Goal: Information Seeking & Learning: Learn about a topic

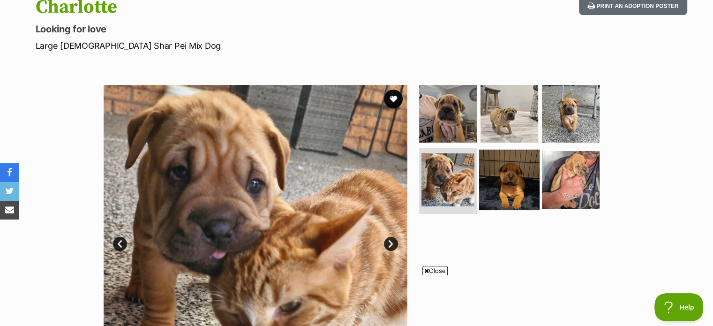
scroll to position [110, 0]
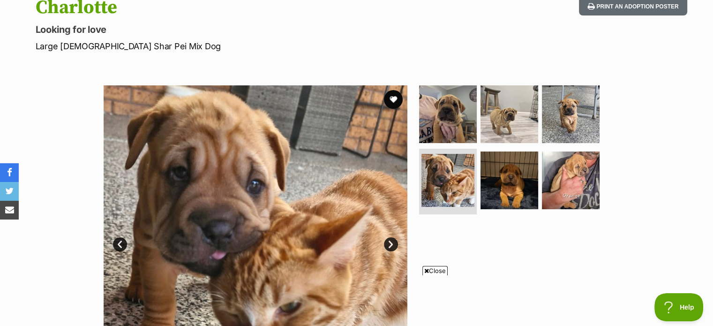
click at [428, 269] on span "Close" at bounding box center [435, 270] width 25 height 9
click at [443, 107] on img at bounding box center [448, 113] width 61 height 61
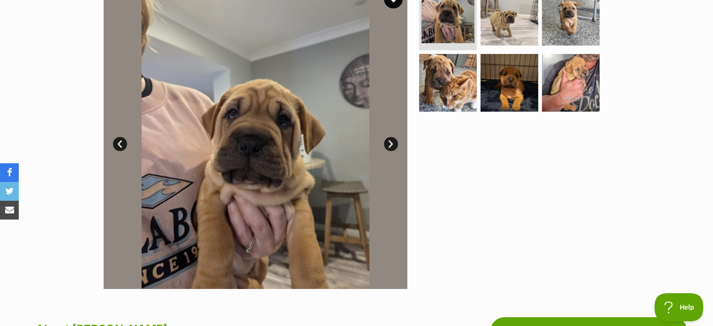
scroll to position [210, 0]
click at [505, 34] on img at bounding box center [509, 16] width 61 height 61
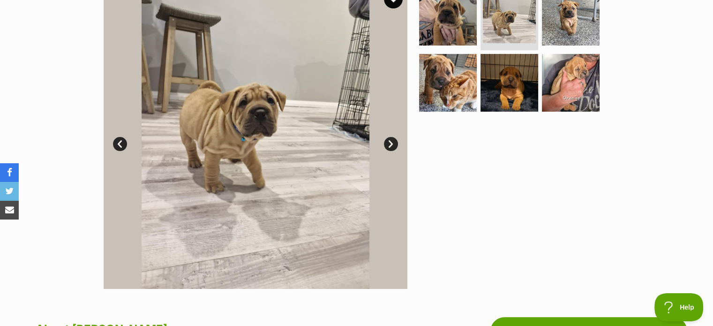
click at [120, 140] on link "Prev" at bounding box center [120, 144] width 14 height 14
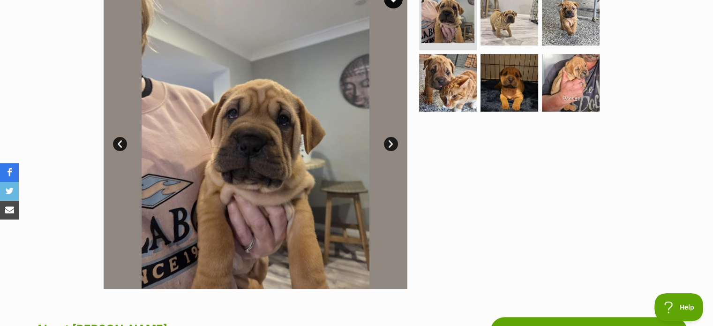
click at [395, 142] on link "Next" at bounding box center [391, 144] width 14 height 14
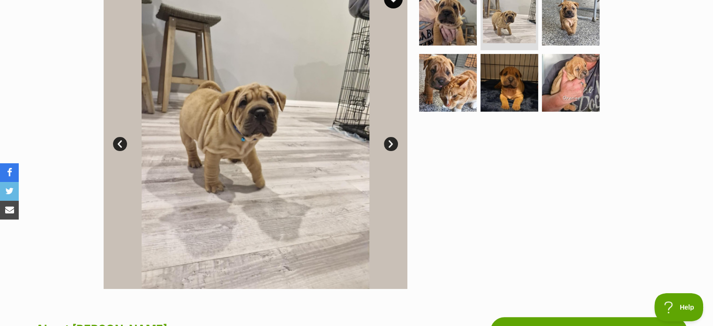
click at [395, 142] on link "Next" at bounding box center [391, 144] width 14 height 14
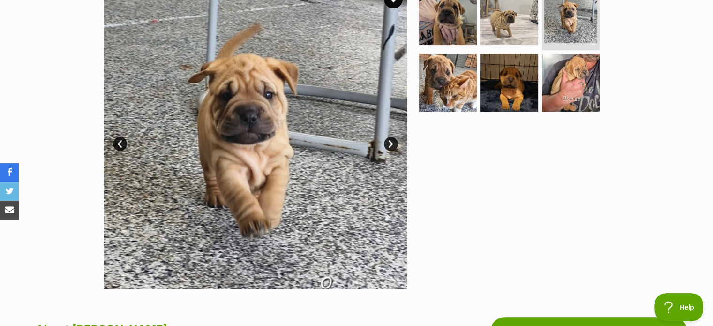
click at [395, 142] on link "Next" at bounding box center [391, 144] width 14 height 14
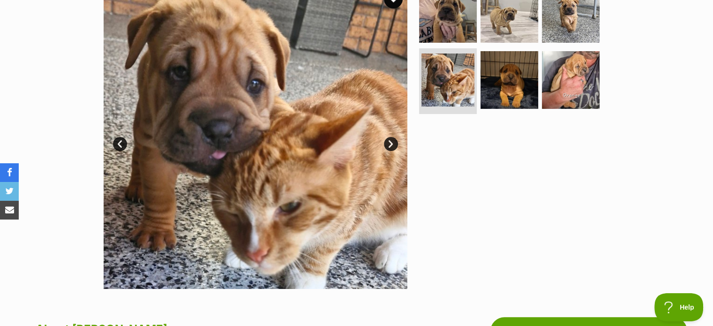
click at [395, 142] on link "Next" at bounding box center [391, 144] width 14 height 14
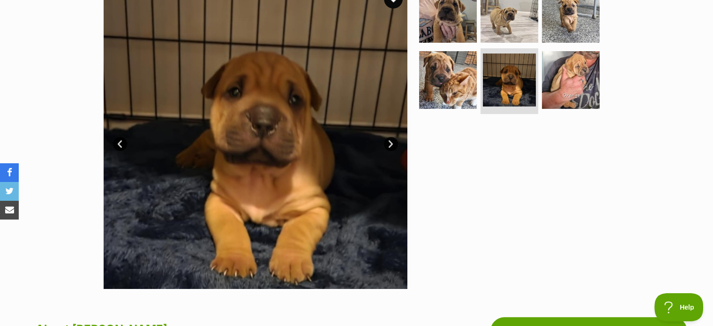
click at [395, 142] on link "Next" at bounding box center [391, 144] width 14 height 14
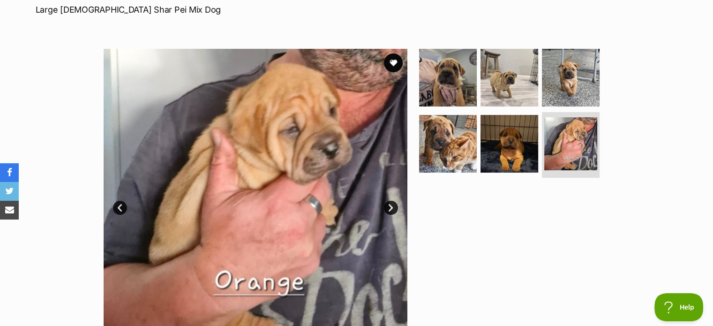
scroll to position [135, 0]
